Goal: Task Accomplishment & Management: Manage account settings

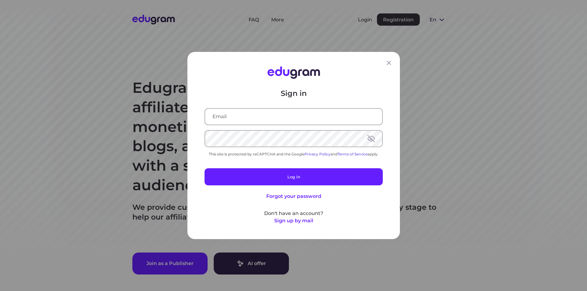
type input "asesorvirtualricardos@gmail.com"
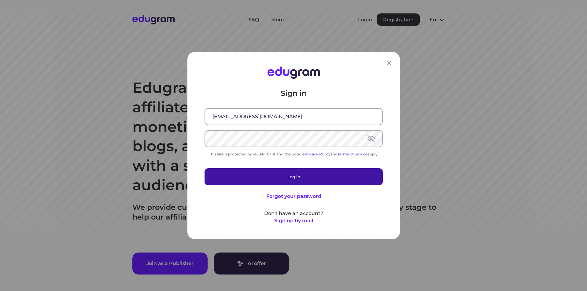
click at [267, 176] on button "Log in" at bounding box center [293, 176] width 178 height 17
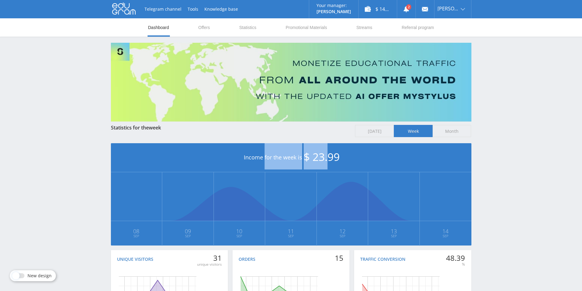
drag, startPoint x: 247, startPoint y: 155, endPoint x: 329, endPoint y: 155, distance: 81.9
click at [329, 155] on div "Income for the week is $ 23.99" at bounding box center [291, 157] width 360 height 29
click at [329, 155] on span "$ 23.99" at bounding box center [322, 157] width 36 height 14
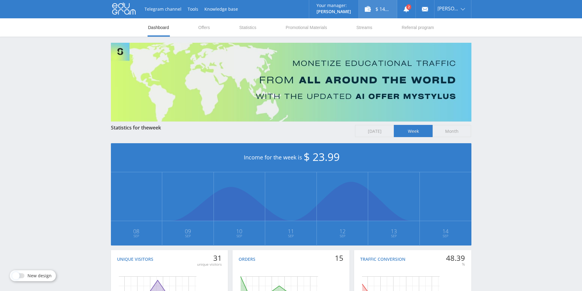
click at [382, 9] on div "$ 140.25" at bounding box center [378, 9] width 38 height 18
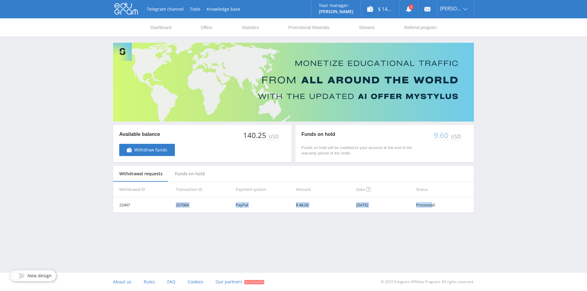
drag, startPoint x: 433, startPoint y: 203, endPoint x: 146, endPoint y: 203, distance: 287.5
click at [146, 203] on tr "22497 207084 PayPal $ 48.00 03.04.2025 Processed" at bounding box center [293, 204] width 360 height 15
click at [511, 186] on div "Telegram channel Tools Knowledge base Your manager: Valeria Valeria Online @val…" at bounding box center [293, 121] width 587 height 243
click at [159, 150] on span "Withdraw funds" at bounding box center [150, 150] width 33 height 5
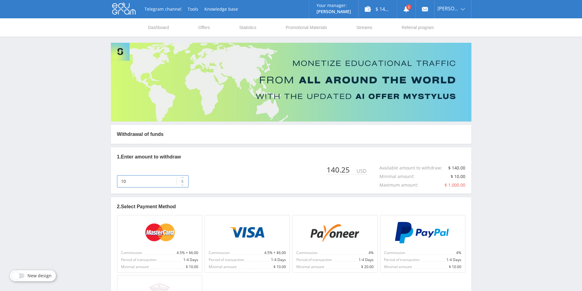
click at [138, 180] on input "10" at bounding box center [152, 181] width 71 height 12
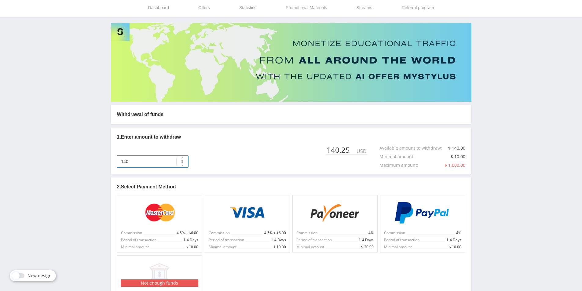
scroll to position [61, 0]
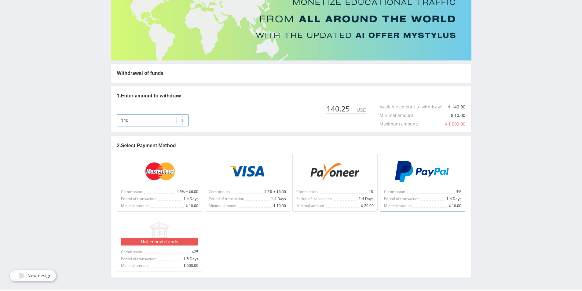
type input "140"
click at [430, 183] on img at bounding box center [422, 172] width 57 height 22
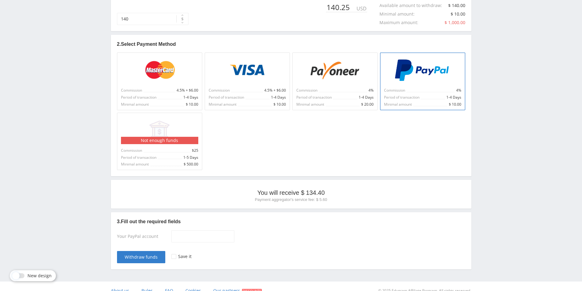
scroll to position [171, 0]
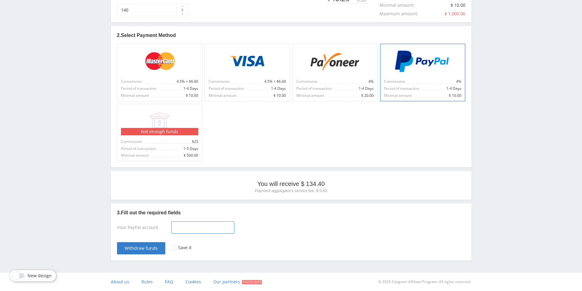
drag, startPoint x: 186, startPoint y: 232, endPoint x: 186, endPoint y: 229, distance: 3.7
click at [186, 232] on input at bounding box center [202, 227] width 63 height 12
drag, startPoint x: 205, startPoint y: 227, endPoint x: 237, endPoint y: 229, distance: 31.8
click at [237, 229] on div "https://paypal.me/AsesorVirtualRicardo?country.x=MX&locale.x=es_XC" at bounding box center [318, 228] width 294 height 15
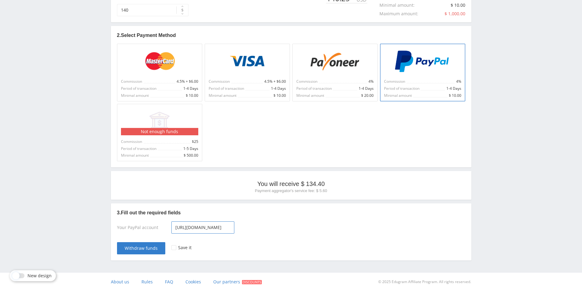
click at [223, 227] on input "https://paypal.me/AsesorVirtualRicardo?country.x=MX&locale.x=es_XC" at bounding box center [202, 227] width 63 height 12
click at [210, 225] on input "https://paypal.me/AsesorVirtualRicardo" at bounding box center [202, 227] width 63 height 12
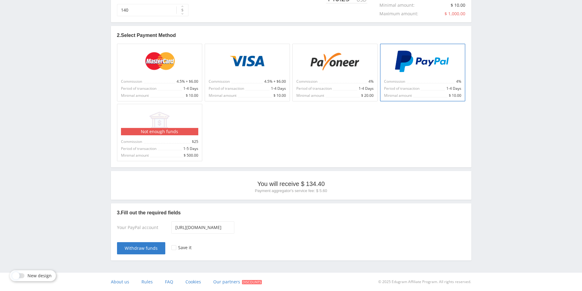
scroll to position [0, 0]
click at [202, 229] on input "https://paypal.me/AsesorVirtualRicardo" at bounding box center [202, 227] width 63 height 12
drag, startPoint x: 209, startPoint y: 230, endPoint x: 182, endPoint y: 232, distance: 27.0
click at [182, 232] on input "https://paypal.me/AsesorVirtualRicardo?country.x=MX&locale.x=es_XC" at bounding box center [202, 227] width 63 height 12
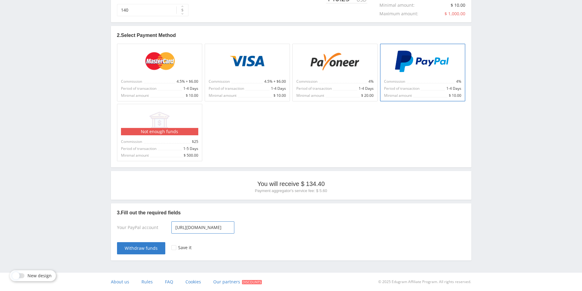
click at [190, 226] on input "https://paypal.me/AsesorVirtualRicardo?country.x=MX&locale.x=es_XC" at bounding box center [202, 227] width 63 height 12
click at [144, 248] on span "Withdraw funds" at bounding box center [141, 248] width 33 height 5
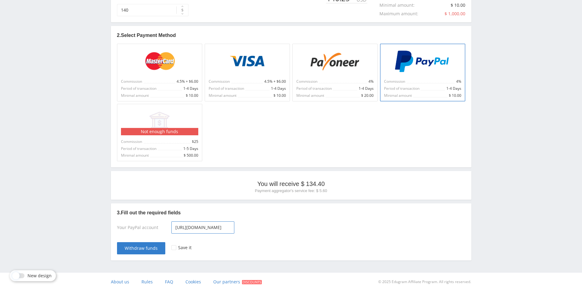
click at [200, 229] on input "https://paypal.me/AsesorVirtualRicardo?country.x=MX&locale.x=es_XC" at bounding box center [202, 227] width 63 height 12
drag, startPoint x: 203, startPoint y: 226, endPoint x: 253, endPoint y: 226, distance: 49.8
click at [253, 226] on div "https://paypal.me/AsesorVirtualRicardo?country.x=MX&locale.x=es_XC" at bounding box center [318, 228] width 294 height 15
click at [222, 227] on input "https://paypal.me/AsesorVirtualRicardo?country.x=MX&locale.x=es_XC" at bounding box center [202, 227] width 63 height 12
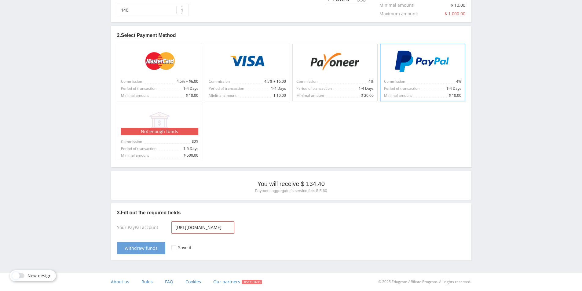
click at [145, 249] on span "Withdraw funds" at bounding box center [141, 248] width 33 height 5
click at [175, 250] on div "Save it" at bounding box center [318, 245] width 294 height 18
click at [173, 250] on div at bounding box center [173, 247] width 5 height 5
click at [144, 246] on span "Withdraw funds" at bounding box center [141, 248] width 33 height 5
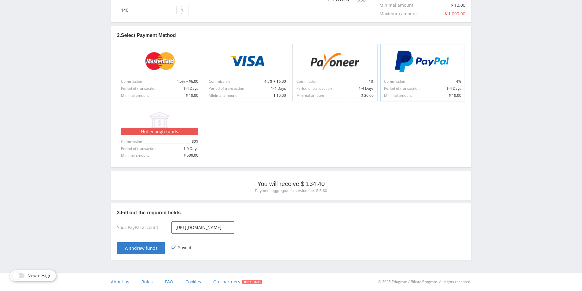
scroll to position [0, 91]
click at [237, 231] on div "https://paypal.me/AsesorVirtualRicardo?country.x=MX&locale.x=es_XC" at bounding box center [318, 228] width 294 height 15
click at [197, 228] on input "https://paypal.me/AsesorVirtualRicardo?country.x=MX&locale.x=es_XC" at bounding box center [202, 227] width 63 height 12
drag, startPoint x: 196, startPoint y: 226, endPoint x: 251, endPoint y: 226, distance: 55.6
click at [251, 226] on div "https://paypal.me/AsesorVirtualRicardo?country.x=MX&locale.x=es_XC" at bounding box center [318, 228] width 294 height 15
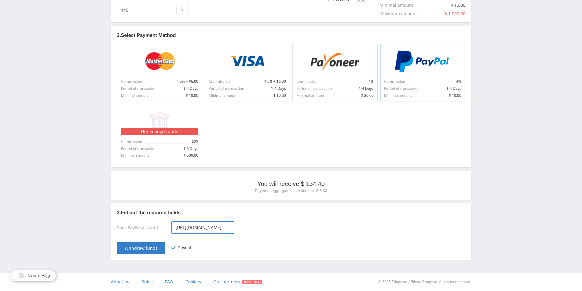
scroll to position [0, 30]
click at [243, 225] on div "https://paypal.me/AsesorVirtualRicardo" at bounding box center [318, 228] width 294 height 15
click at [143, 248] on span "Withdraw funds" at bounding box center [141, 248] width 33 height 5
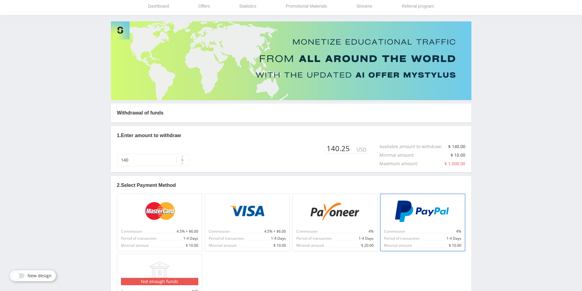
scroll to position [19, 0]
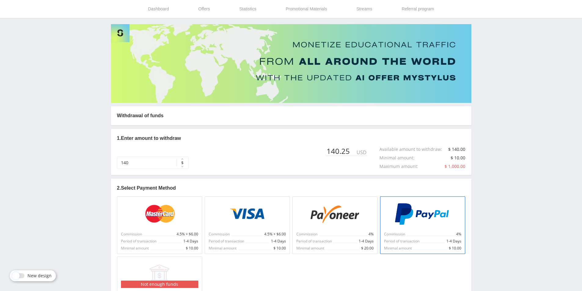
click at [177, 159] on button "$" at bounding box center [182, 163] width 12 height 12
click at [422, 226] on div at bounding box center [422, 213] width 77 height 27
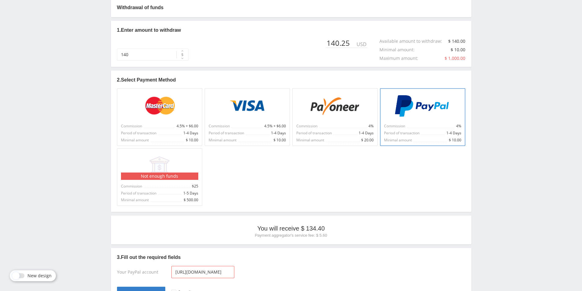
scroll to position [141, 0]
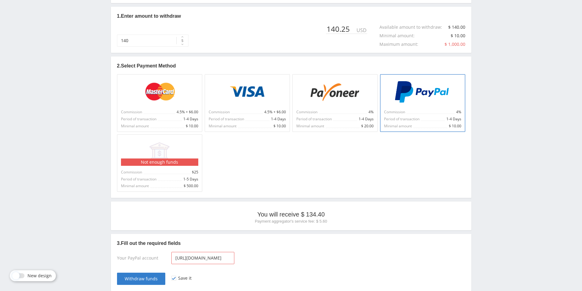
click at [296, 220] on p "Payment aggregator's service fee: $ 5.60" at bounding box center [291, 221] width 348 height 5
drag, startPoint x: 287, startPoint y: 214, endPoint x: 334, endPoint y: 225, distance: 47.8
click at [334, 225] on div "You will receive $ 134.40 Payment aggregator's service fee: $ 5.60" at bounding box center [291, 216] width 360 height 29
click at [330, 224] on div at bounding box center [330, 224] width 0 height 0
click at [198, 259] on input "https://paypal.me/AsesorVirtualRicardo" at bounding box center [202, 258] width 63 height 12
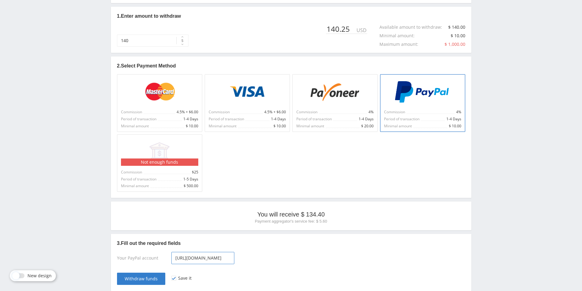
click at [198, 259] on input "https://paypal.me/AsesorVirtualRicardo" at bounding box center [202, 258] width 63 height 12
click at [254, 270] on div "Save it" at bounding box center [318, 276] width 294 height 18
click at [148, 258] on div "Your PayPal account" at bounding box center [144, 259] width 54 height 15
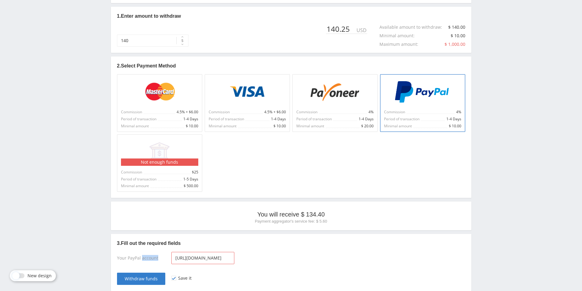
click at [148, 258] on div "Your PayPal account" at bounding box center [144, 259] width 54 height 15
copy div "Your PayPal account"
click at [188, 259] on input "https://paypal.me/AsesorVirtualRicardo" at bounding box center [202, 258] width 63 height 12
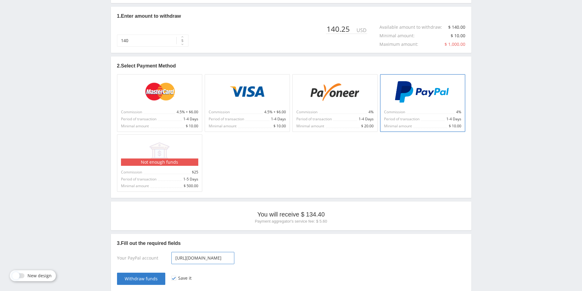
click at [188, 259] on input "https://paypal.me/AsesorVirtualRicardo" at bounding box center [202, 258] width 63 height 12
click at [247, 258] on div "https://paypal.me/AsesorVirtualRicardo" at bounding box center [318, 259] width 294 height 15
drag, startPoint x: 211, startPoint y: 258, endPoint x: 123, endPoint y: 258, distance: 87.7
click at [123, 258] on div "Your PayPal account https://paypal.me/AsesorVirtualRicardo" at bounding box center [291, 259] width 348 height 15
click at [198, 258] on input "AsesorVirtualRicardo" at bounding box center [202, 258] width 63 height 12
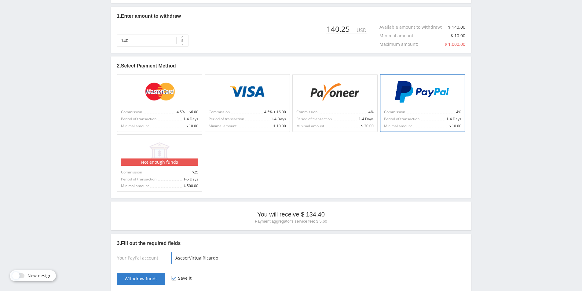
click at [198, 258] on input "AsesorVirtualRicardo" at bounding box center [202, 258] width 63 height 12
paste input "ricardosr345@gmail.com"
type input "ricardosr345@gmail.com"
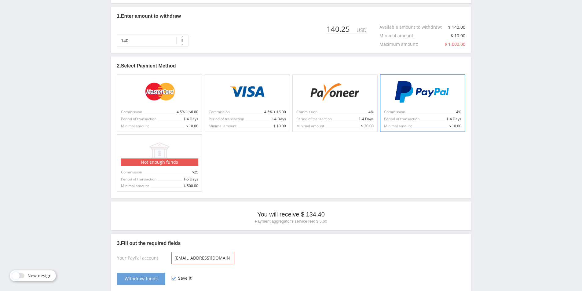
click at [144, 279] on span "Withdraw funds" at bounding box center [141, 278] width 33 height 5
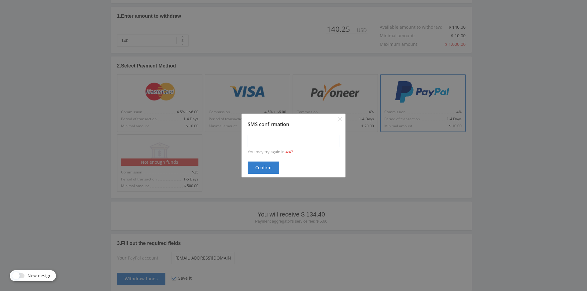
type input "____-____"
click at [264, 139] on input "____-____" at bounding box center [293, 141] width 92 height 12
click at [283, 153] on button "Запросить повторно SMS" at bounding box center [271, 152] width 49 height 5
click at [278, 143] on input "____-____" at bounding box center [293, 141] width 92 height 12
type input "____-____"
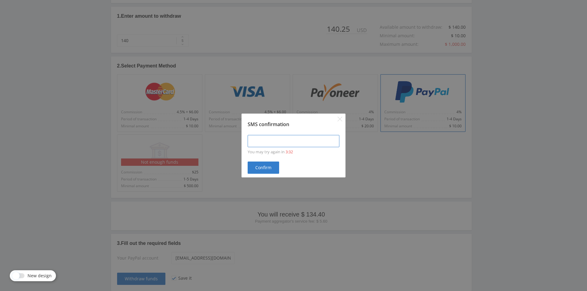
type input "____-____"
click at [277, 146] on input "____-____" at bounding box center [293, 141] width 92 height 12
click at [276, 141] on input "____-____" at bounding box center [293, 141] width 92 height 12
drag, startPoint x: 250, startPoint y: 140, endPoint x: 295, endPoint y: 134, distance: 45.9
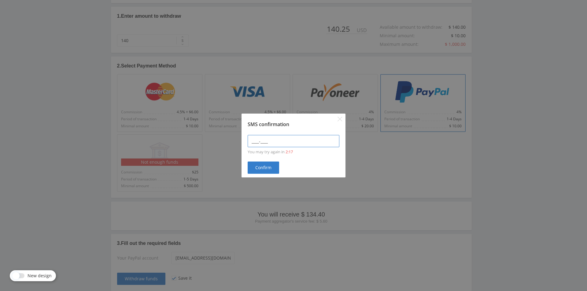
click at [287, 138] on input "____-____" at bounding box center [293, 141] width 92 height 12
click at [262, 168] on span "Confirm" at bounding box center [263, 167] width 16 height 5
click at [270, 167] on button "Confirm" at bounding box center [262, 168] width 31 height 12
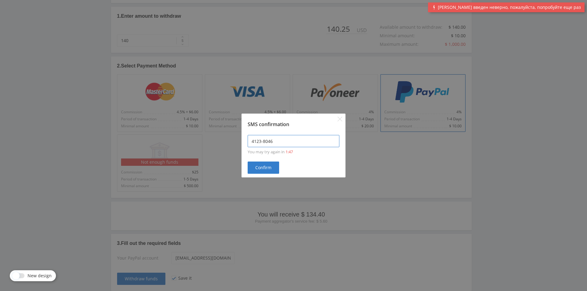
click at [292, 142] on input "4123-8046" at bounding box center [293, 141] width 92 height 12
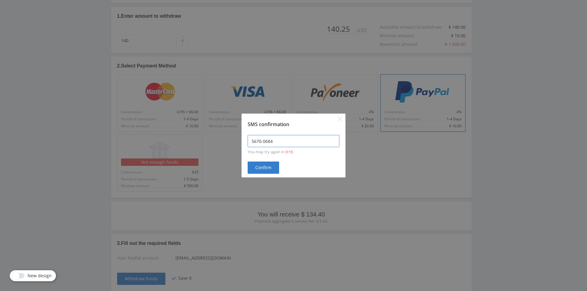
click at [286, 144] on input "5670-0684" at bounding box center [293, 141] width 92 height 12
type input "5670-0684"
click at [272, 166] on button "Confirm" at bounding box center [262, 168] width 31 height 12
click at [291, 141] on input "5670-0684" at bounding box center [293, 141] width 92 height 12
click at [287, 153] on button "Запросить повторно SMS" at bounding box center [271, 152] width 49 height 5
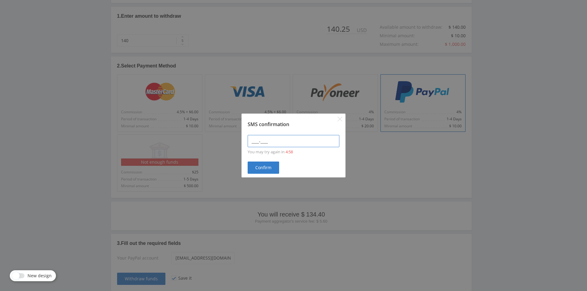
click at [278, 139] on input "____-____" at bounding box center [293, 141] width 92 height 12
type input "6137-4641"
click at [262, 170] on span "Confirm" at bounding box center [263, 167] width 16 height 5
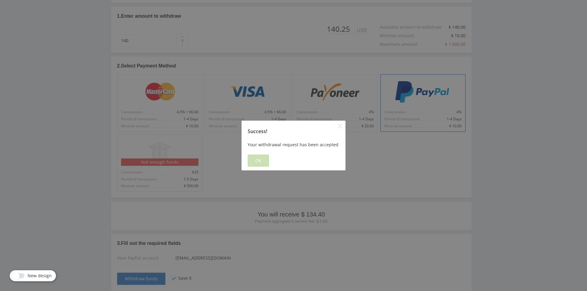
click at [259, 159] on span "OK" at bounding box center [258, 160] width 6 height 5
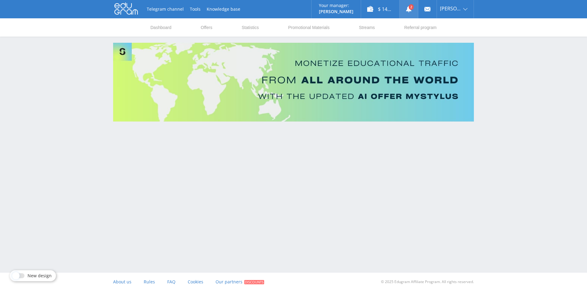
click at [412, 7] on link at bounding box center [408, 9] width 18 height 18
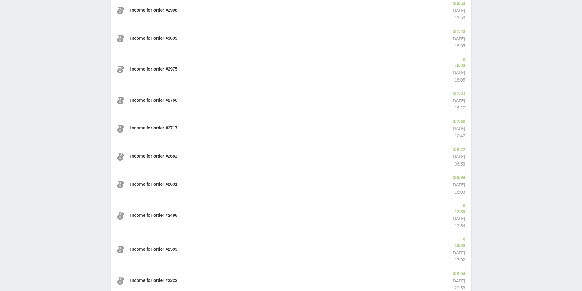
scroll to position [339, 0]
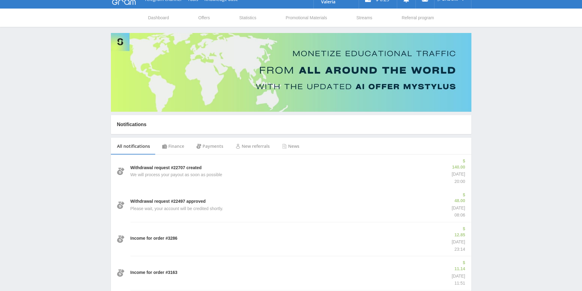
scroll to position [0, 0]
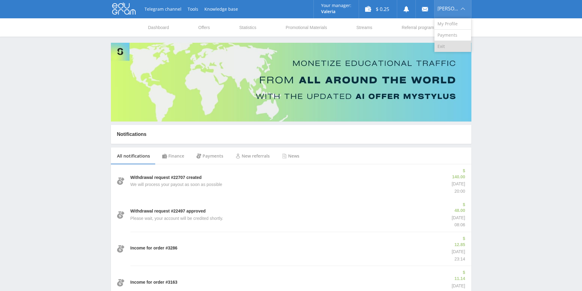
click at [452, 43] on link "Exit" at bounding box center [452, 46] width 37 height 11
